Goal: Information Seeking & Learning: Understand process/instructions

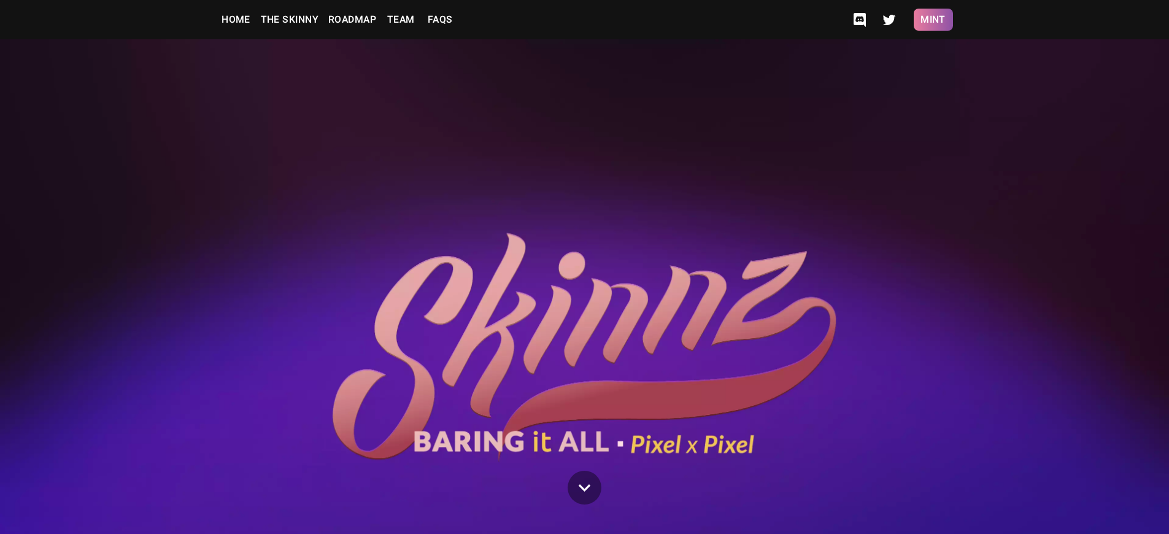
click at [933, 20] on button "Mint" at bounding box center [933, 20] width 39 height 22
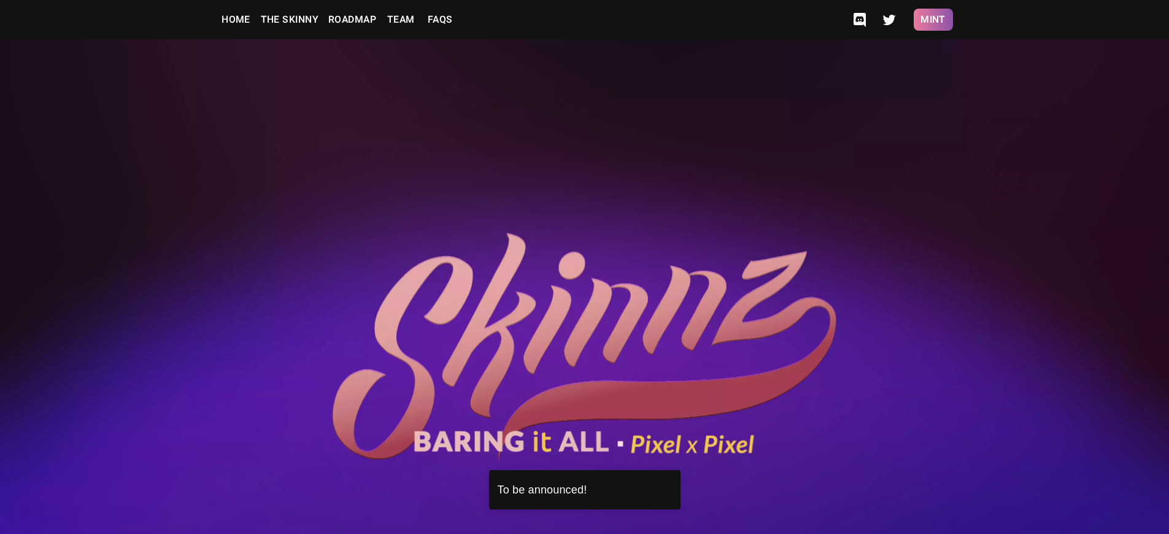
click at [933, 20] on button "Mint" at bounding box center [933, 20] width 39 height 22
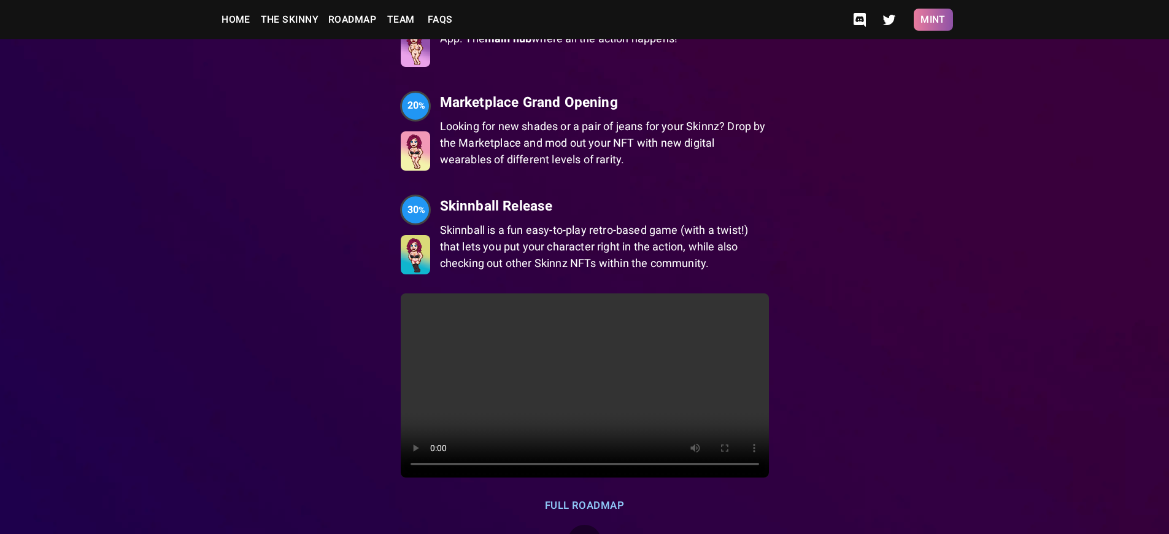
click at [933, 20] on button "Mint" at bounding box center [933, 20] width 39 height 22
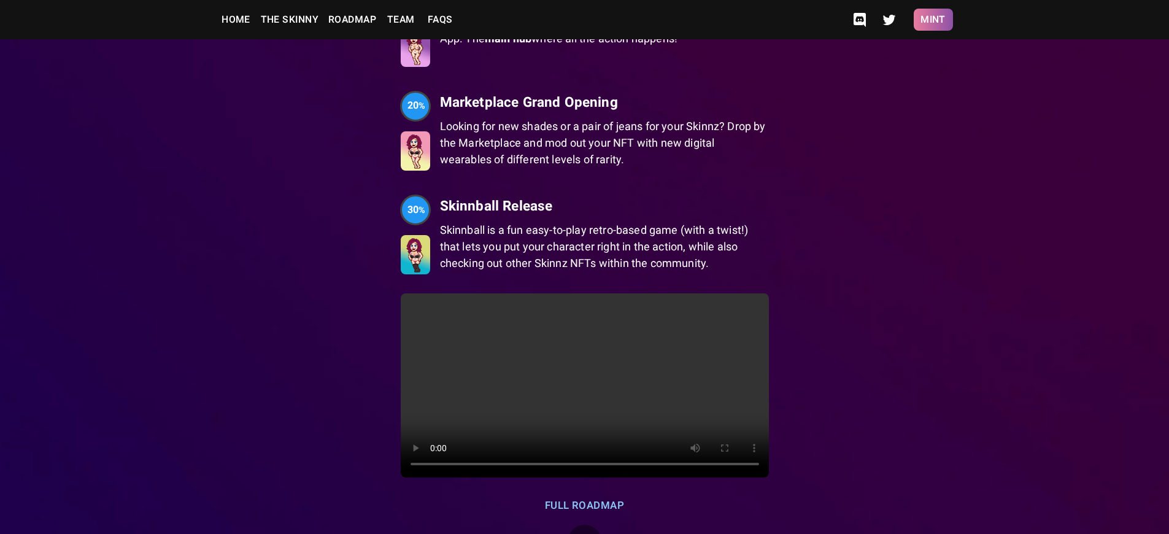
click at [933, 20] on button "Mint" at bounding box center [933, 20] width 39 height 22
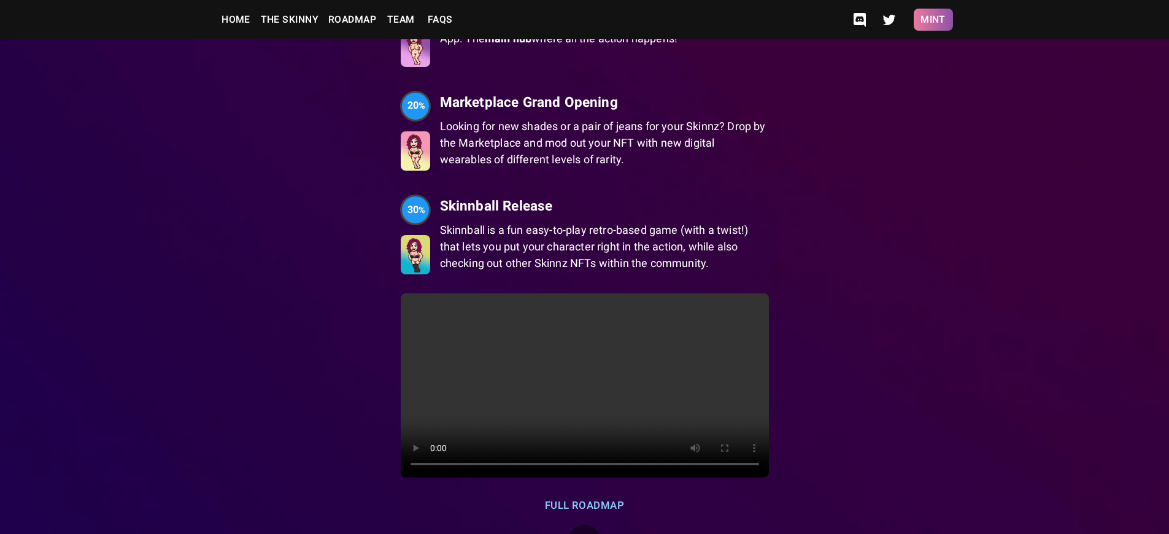
click at [933, 20] on button "Mint" at bounding box center [933, 20] width 39 height 22
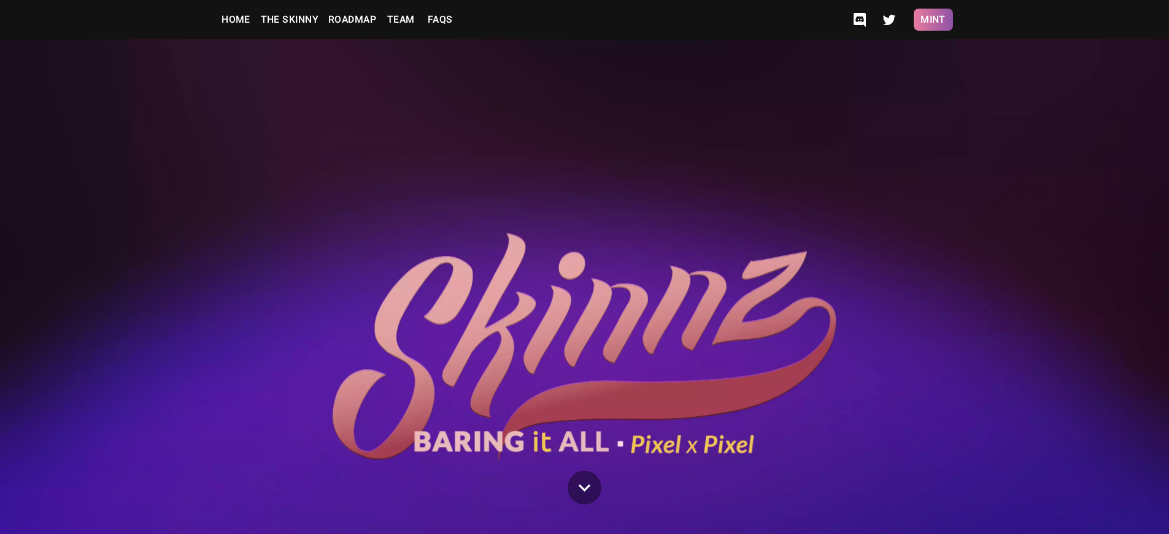
click at [933, 20] on button "Mint" at bounding box center [933, 20] width 39 height 22
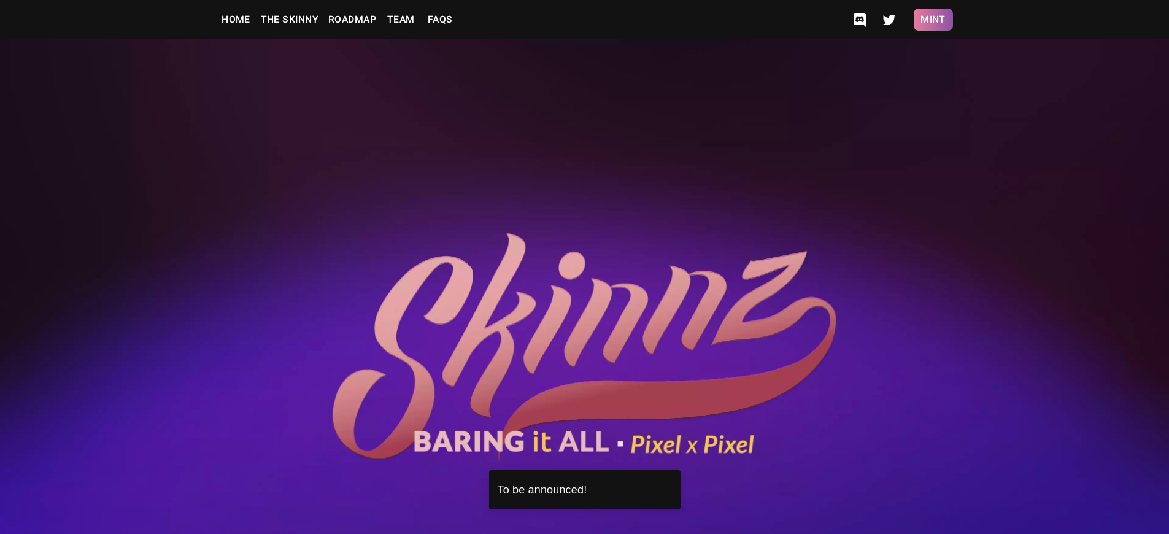
click at [933, 20] on button "Mint" at bounding box center [933, 20] width 39 height 22
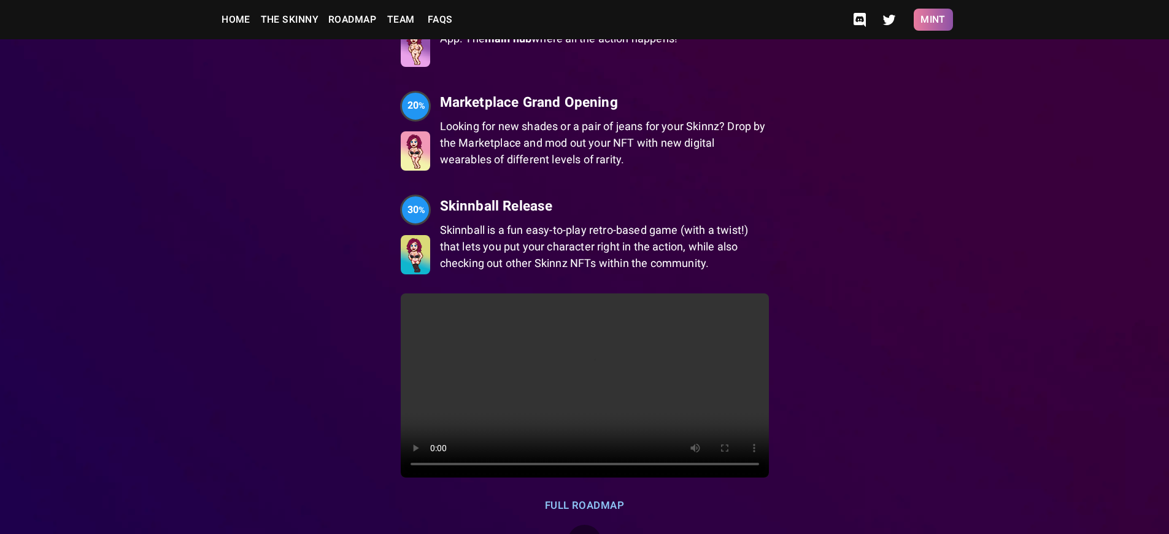
click at [933, 20] on button "Mint" at bounding box center [933, 20] width 39 height 22
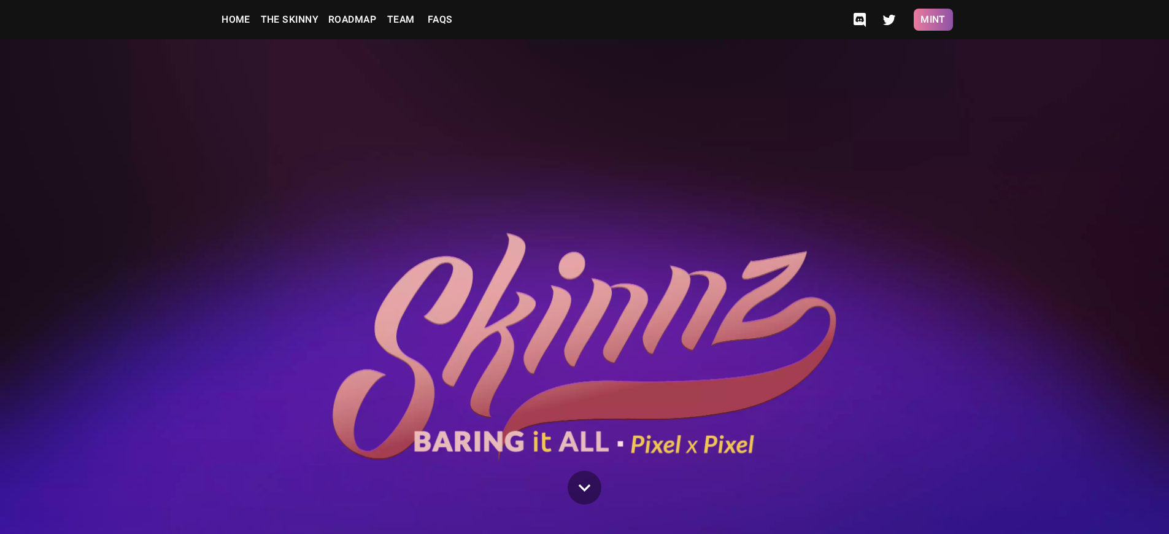
click at [933, 20] on button "Mint" at bounding box center [933, 20] width 39 height 22
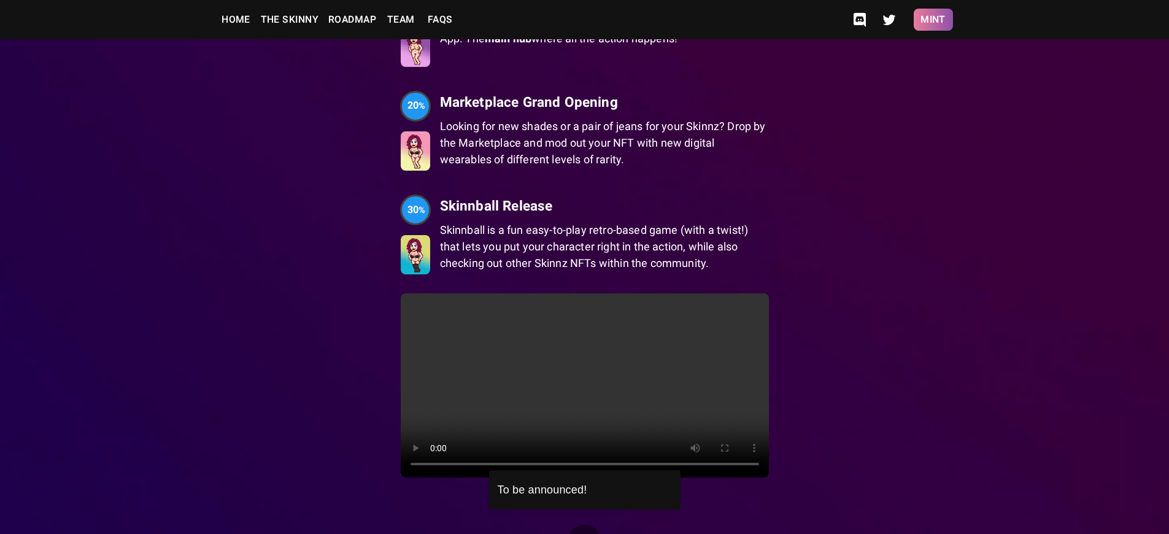
click at [933, 20] on button "Mint" at bounding box center [933, 20] width 39 height 22
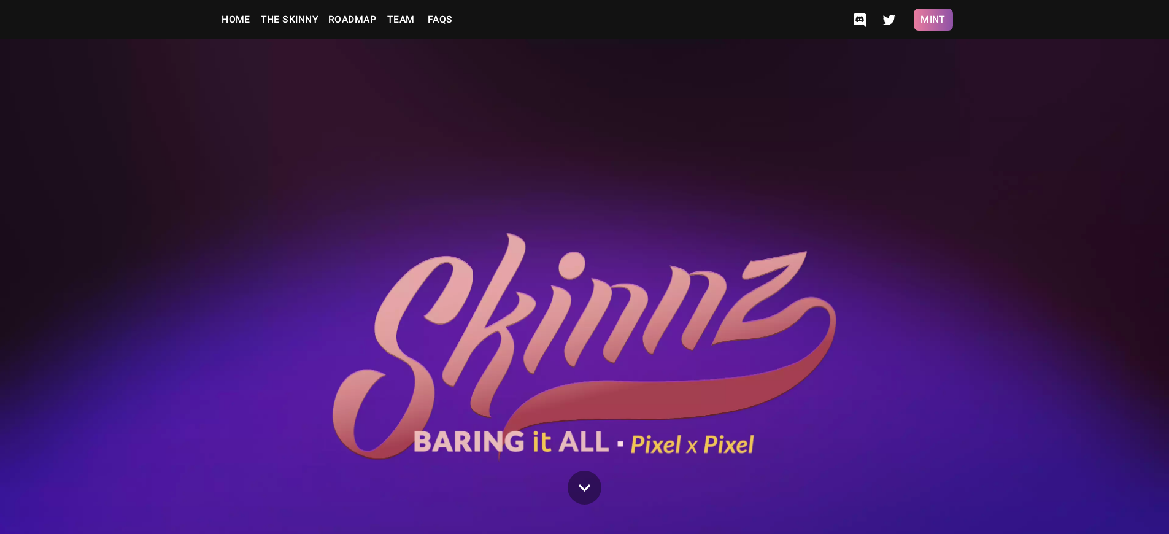
click at [933, 20] on button "Mint" at bounding box center [933, 20] width 39 height 22
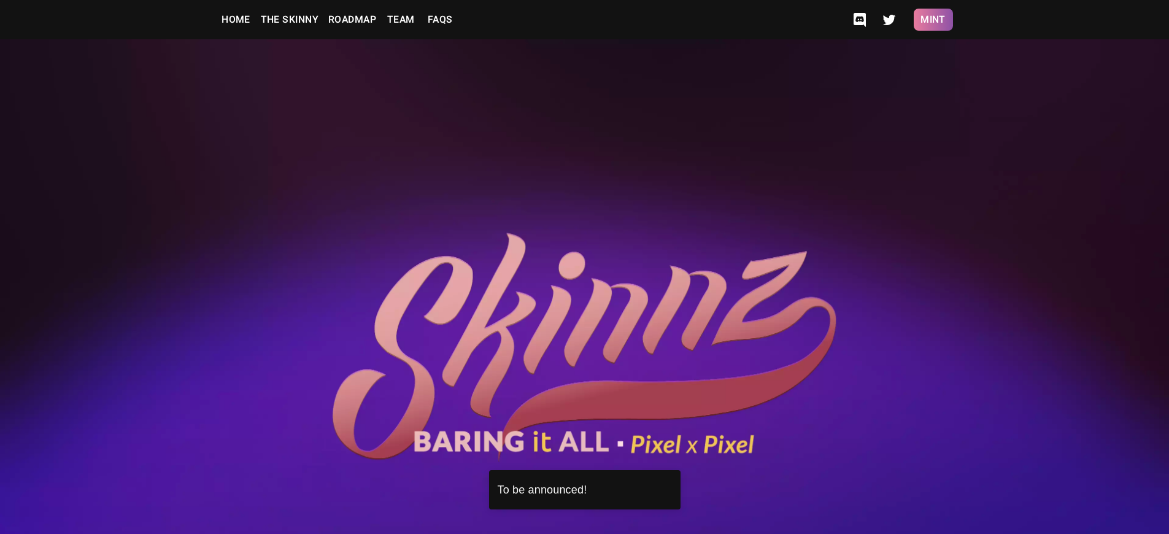
click at [933, 20] on button "Mint" at bounding box center [933, 20] width 39 height 22
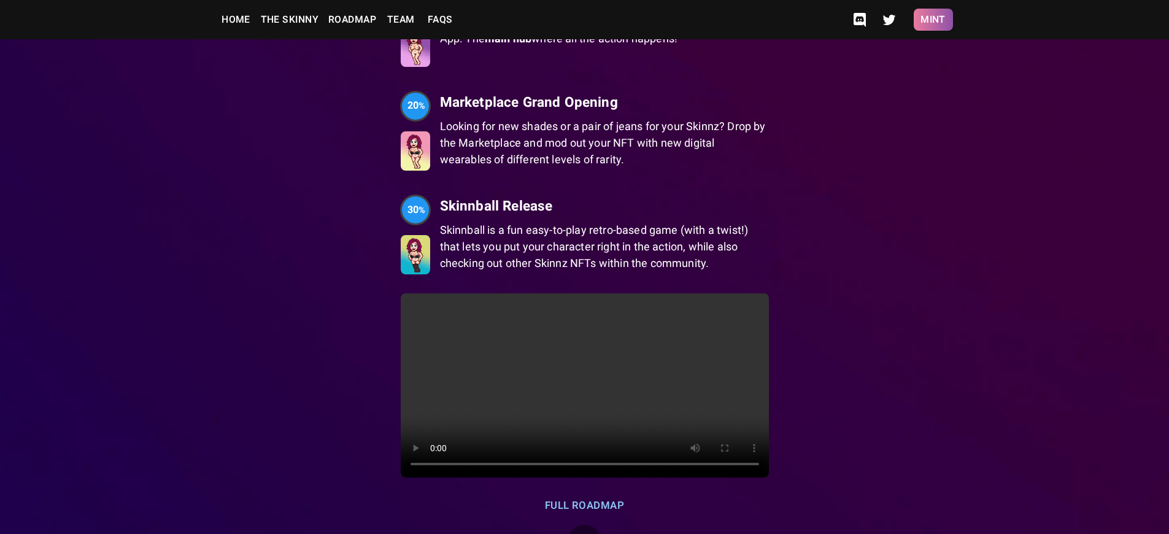
click at [933, 20] on button "Mint" at bounding box center [933, 20] width 39 height 22
